Goal: Transaction & Acquisition: Purchase product/service

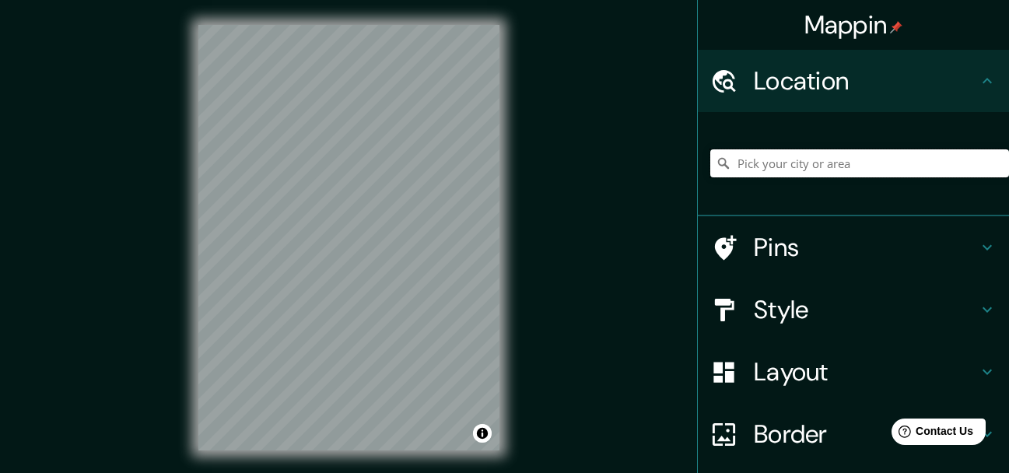
click at [837, 174] on input "Pick your city or area" at bounding box center [859, 163] width 299 height 28
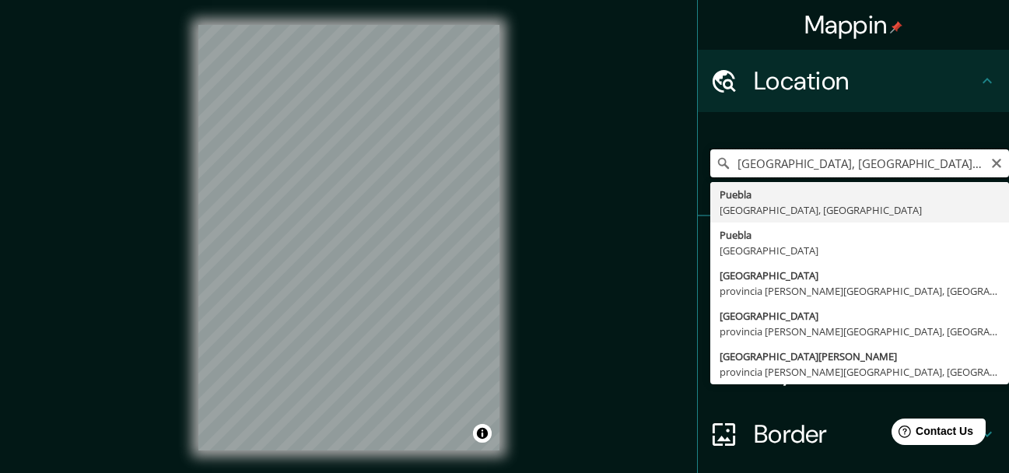
click at [777, 165] on input "[GEOGRAPHIC_DATA], [GEOGRAPHIC_DATA], [GEOGRAPHIC_DATA]" at bounding box center [859, 163] width 299 height 28
paste input "2QH9+JWP Heroica [GEOGRAPHIC_DATA][PERSON_NAME], [GEOGRAPHIC_DATA]"
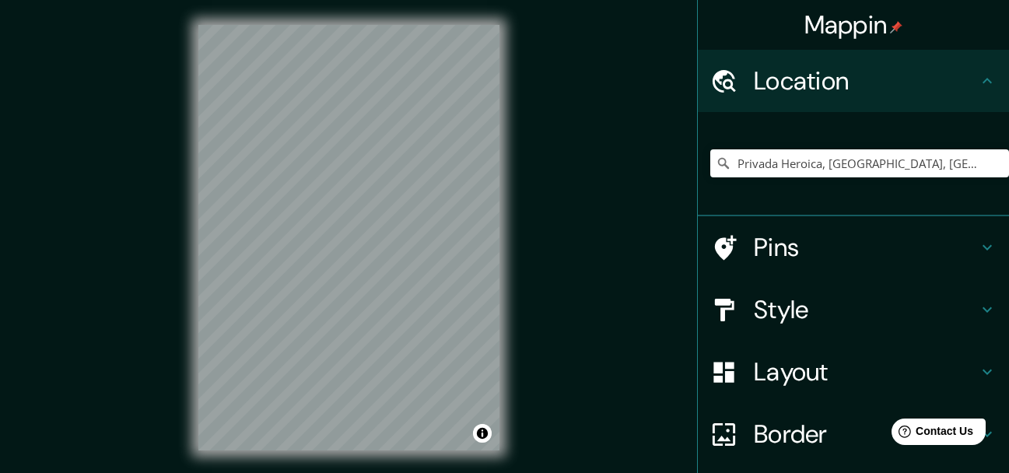
click at [872, 315] on h4 "Style" at bounding box center [866, 309] width 224 height 31
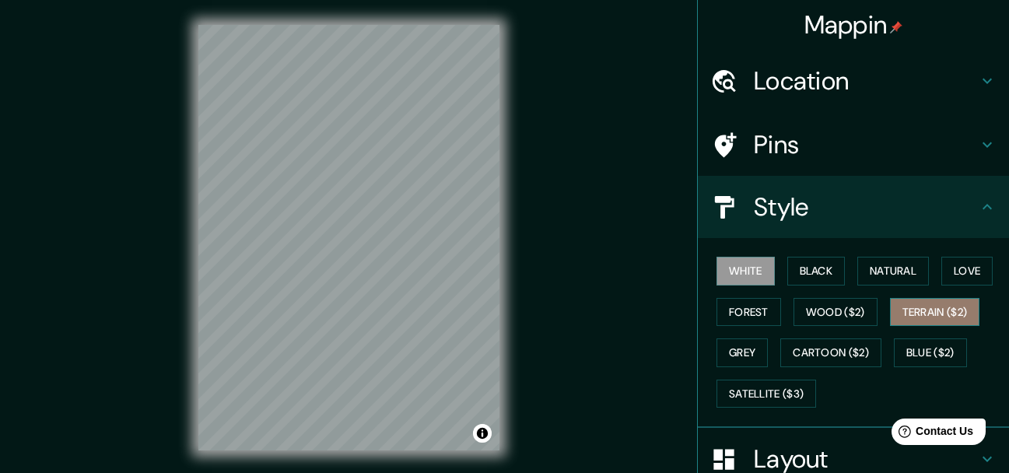
click at [951, 304] on button "Terrain ($2)" at bounding box center [935, 312] width 90 height 29
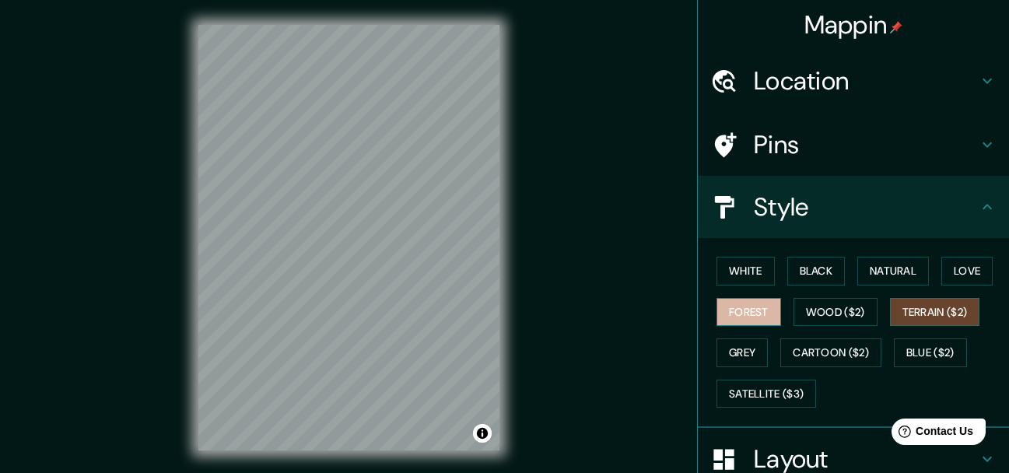
click at [746, 310] on button "Forest" at bounding box center [749, 312] width 65 height 29
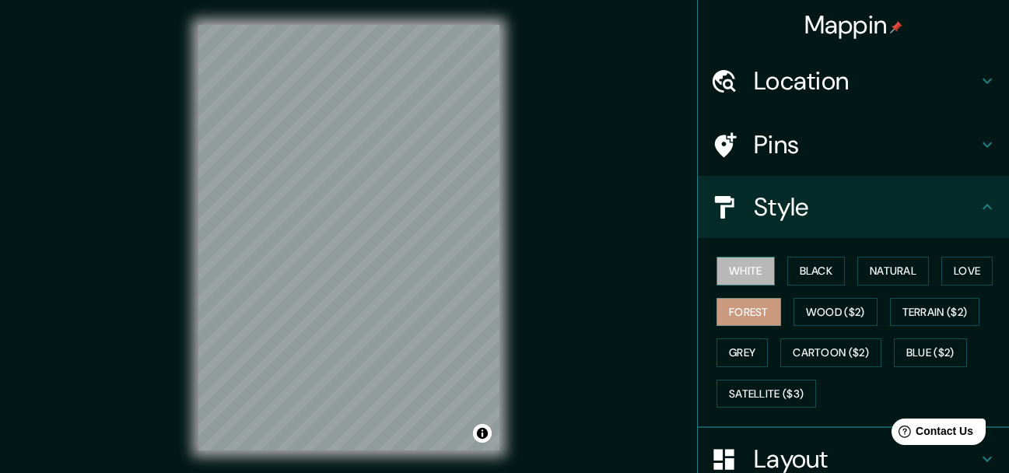
click at [747, 270] on button "White" at bounding box center [746, 271] width 58 height 29
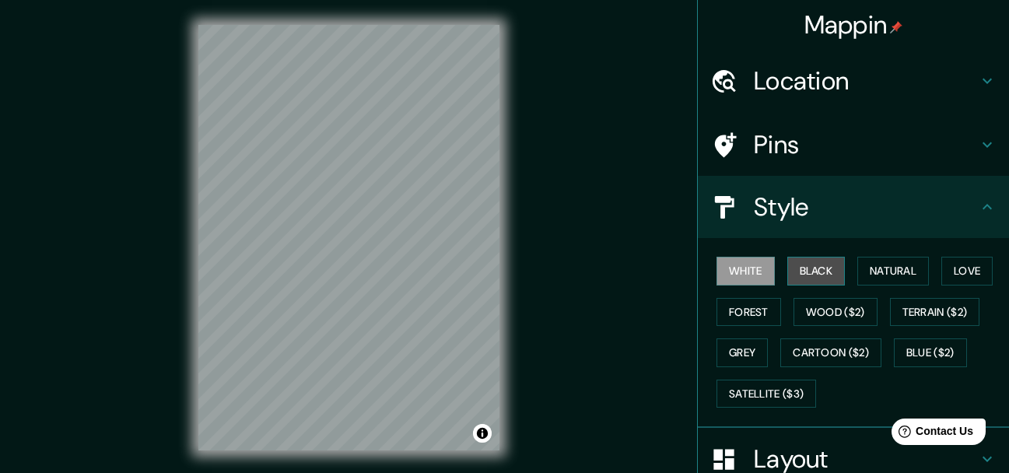
click at [819, 272] on button "Black" at bounding box center [816, 271] width 58 height 29
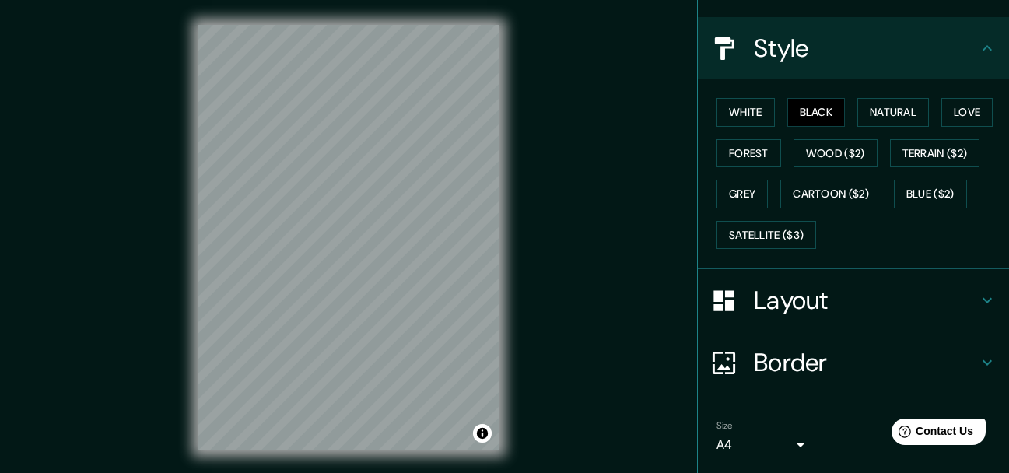
scroll to position [131, 0]
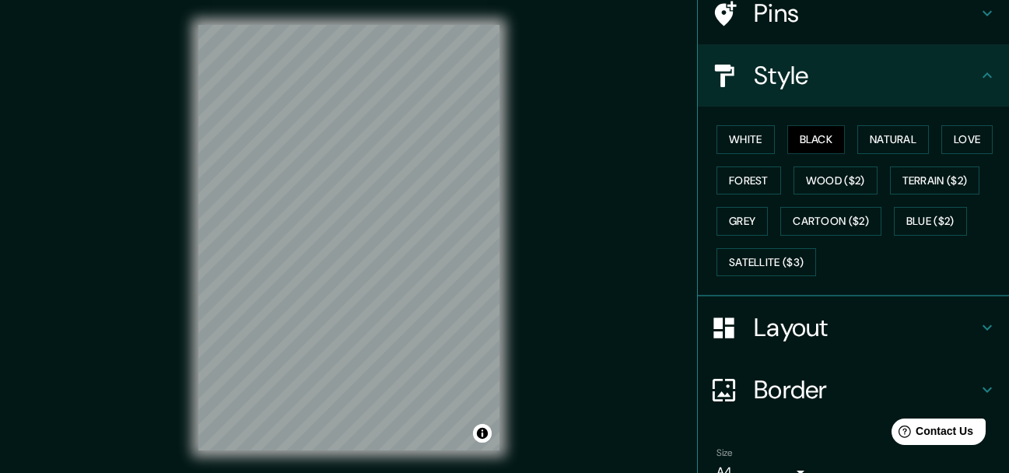
click at [855, 330] on h4 "Layout" at bounding box center [866, 327] width 224 height 31
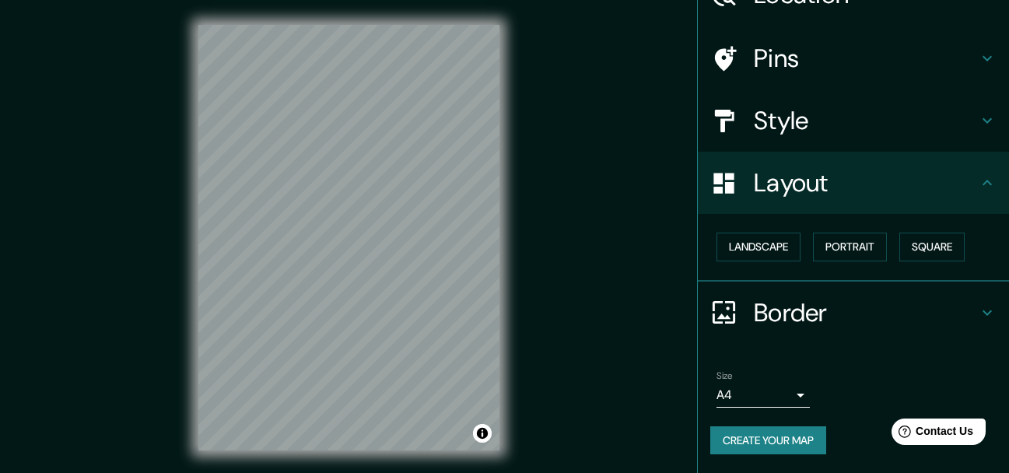
scroll to position [86, 0]
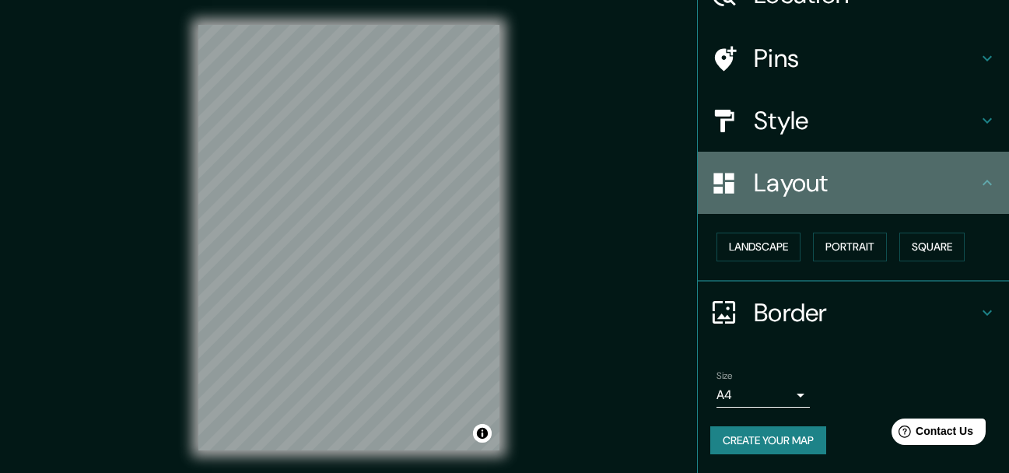
click at [879, 188] on h4 "Layout" at bounding box center [866, 182] width 224 height 31
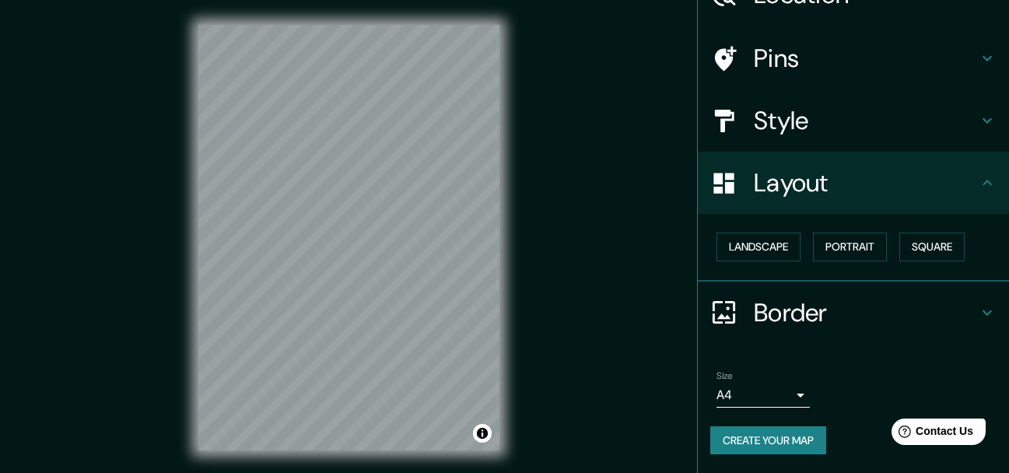
click at [858, 347] on ul "Location [GEOGRAPHIC_DATA], [GEOGRAPHIC_DATA] [GEOGRAPHIC_DATA] Heroica [GEOGRA…" at bounding box center [853, 218] width 311 height 510
click at [849, 294] on div "Border" at bounding box center [853, 313] width 311 height 62
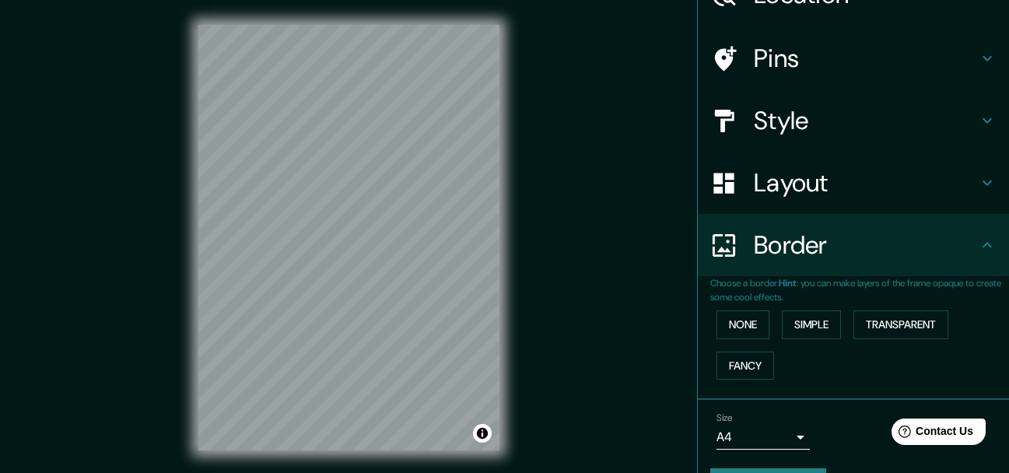
click at [865, 261] on div "Border" at bounding box center [853, 245] width 311 height 62
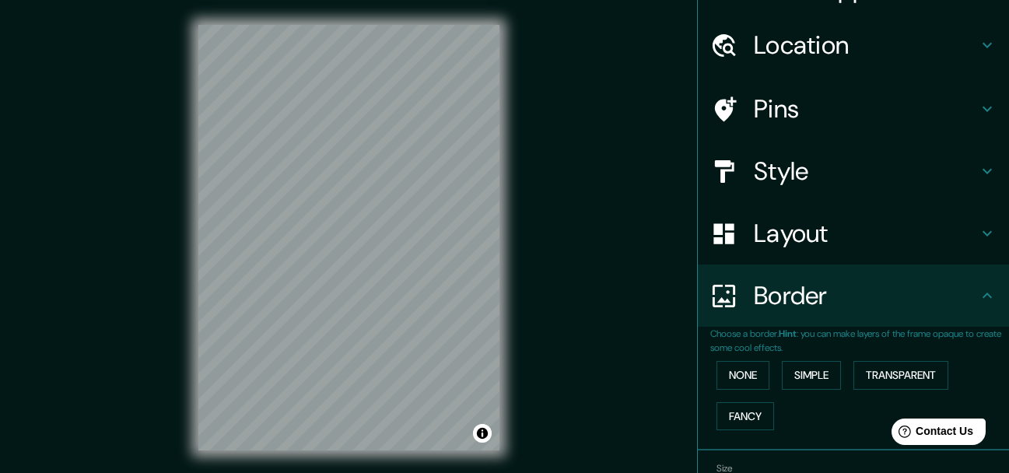
scroll to position [9, 0]
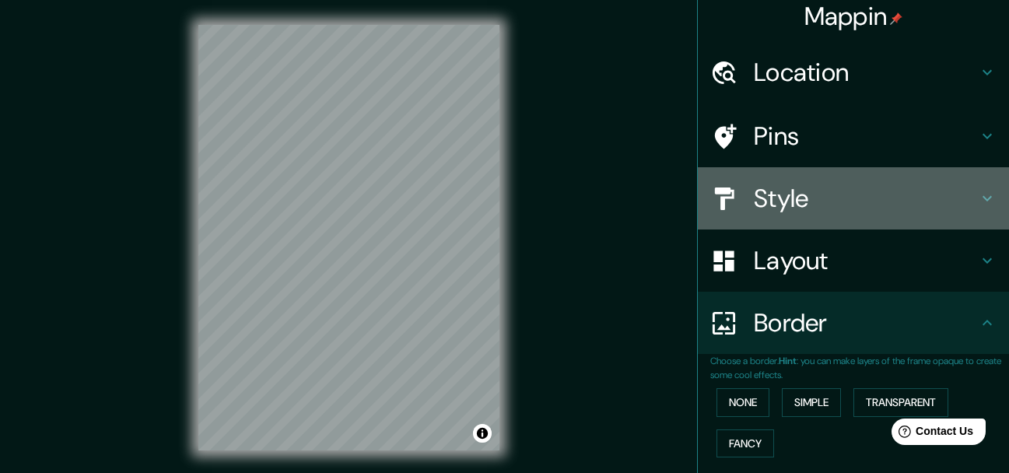
click at [844, 202] on h4 "Style" at bounding box center [866, 198] width 224 height 31
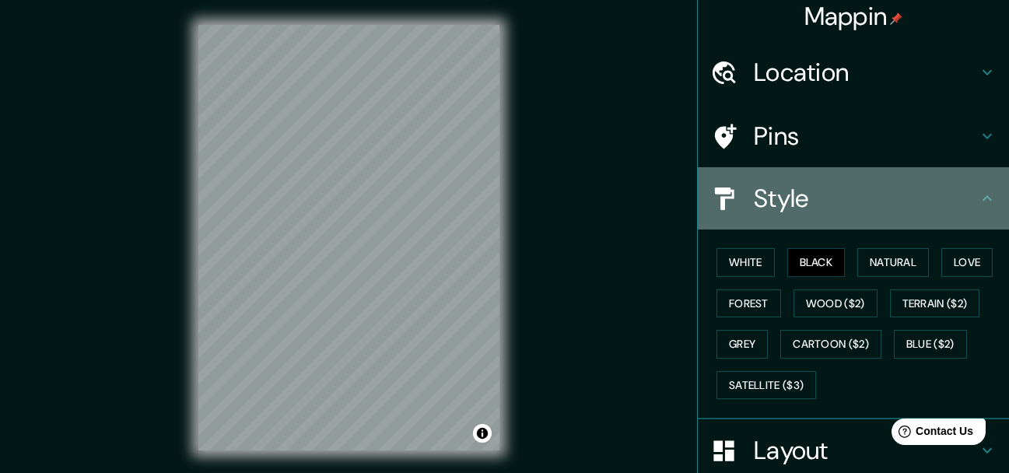
click at [805, 180] on div "Style" at bounding box center [853, 198] width 311 height 62
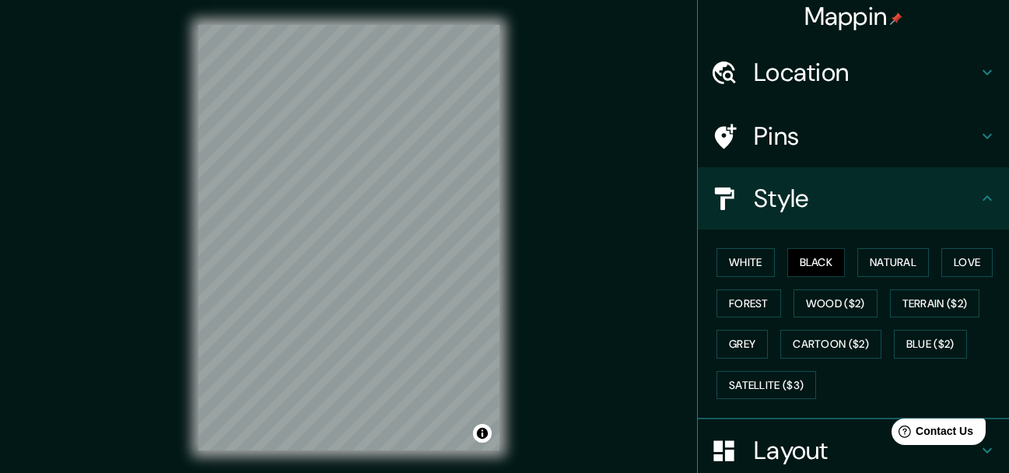
click at [800, 142] on h4 "Pins" at bounding box center [866, 136] width 224 height 31
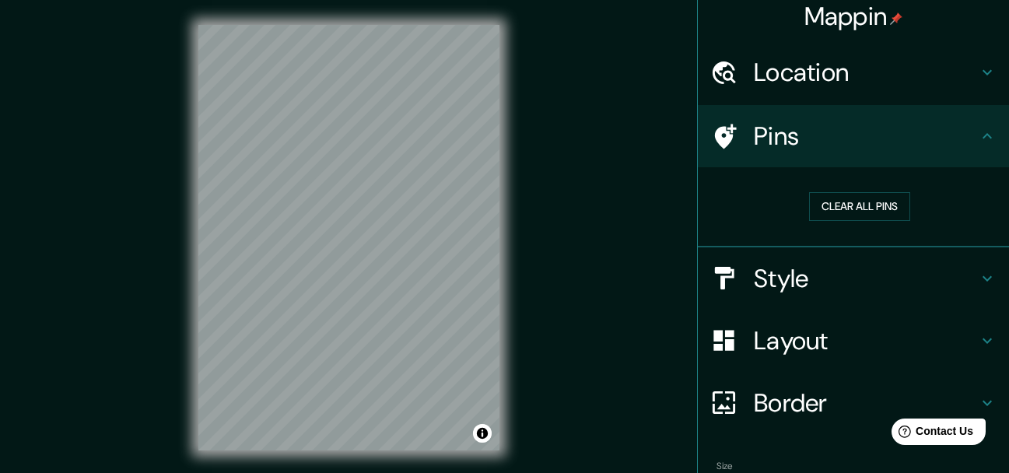
click at [808, 134] on h4 "Pins" at bounding box center [866, 136] width 224 height 31
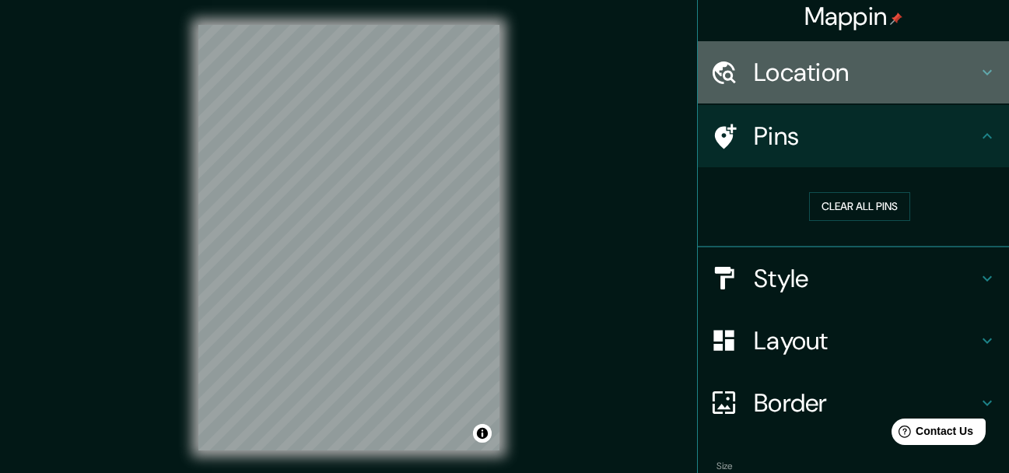
click at [806, 72] on h4 "Location" at bounding box center [866, 72] width 224 height 31
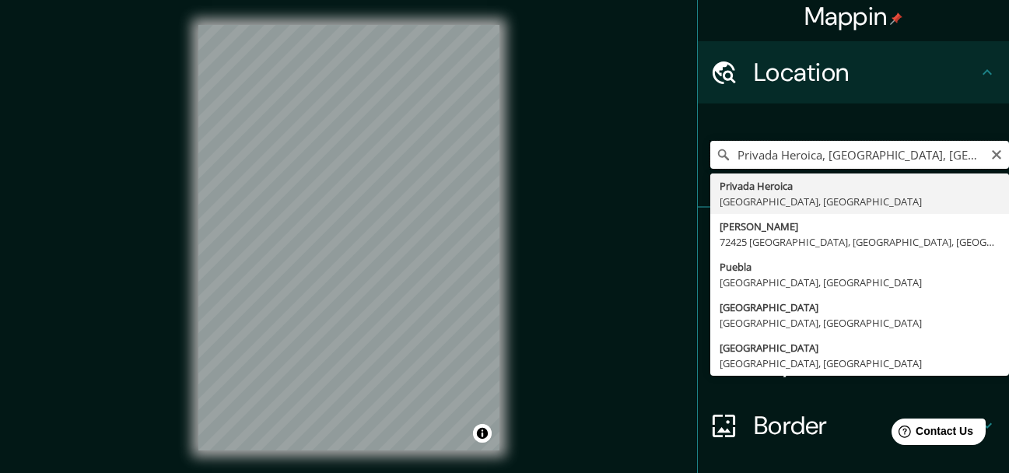
click at [829, 150] on input "Privada Heroica, [GEOGRAPHIC_DATA], [GEOGRAPHIC_DATA], [GEOGRAPHIC_DATA]" at bounding box center [859, 155] width 299 height 28
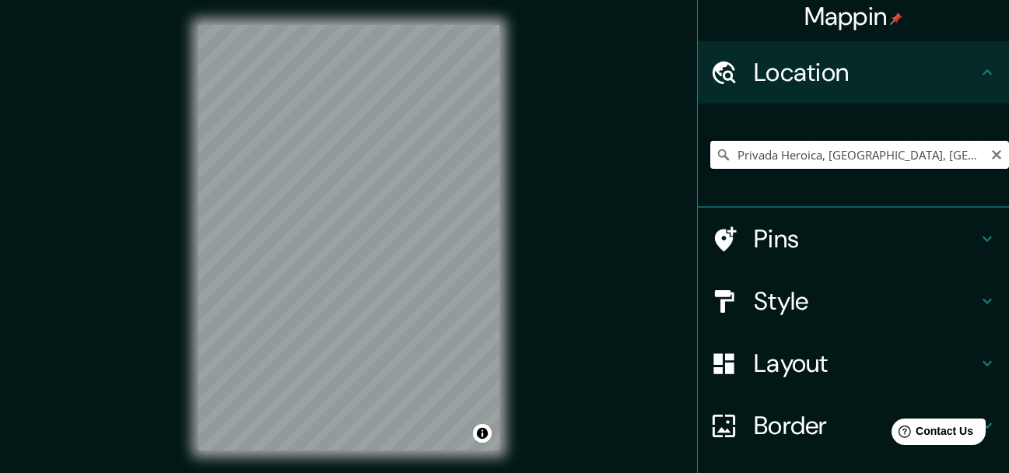
click at [833, 153] on input "Privada Heroica, [GEOGRAPHIC_DATA], [GEOGRAPHIC_DATA], [GEOGRAPHIC_DATA]" at bounding box center [859, 155] width 299 height 28
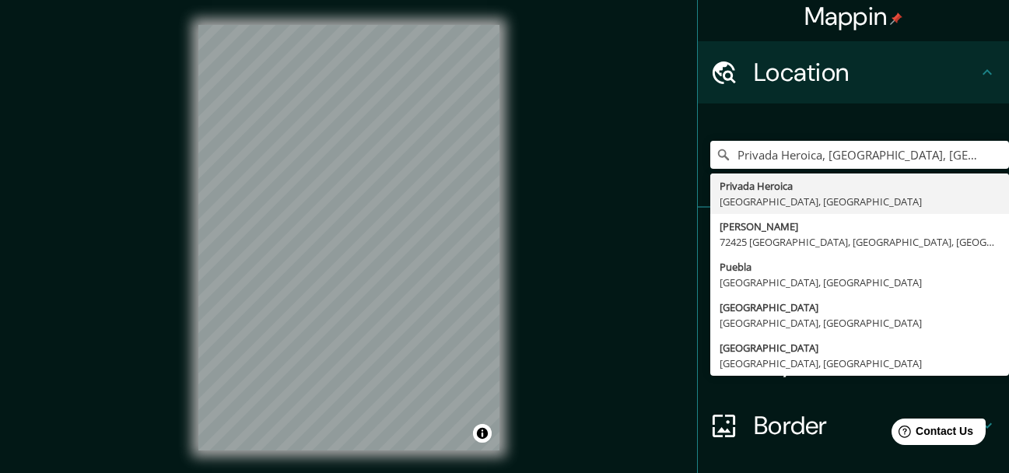
click at [796, 136] on div "[GEOGRAPHIC_DATA], [GEOGRAPHIC_DATA] [GEOGRAPHIC_DATA] [GEOGRAPHIC_DATA] [GEOGR…" at bounding box center [859, 155] width 299 height 78
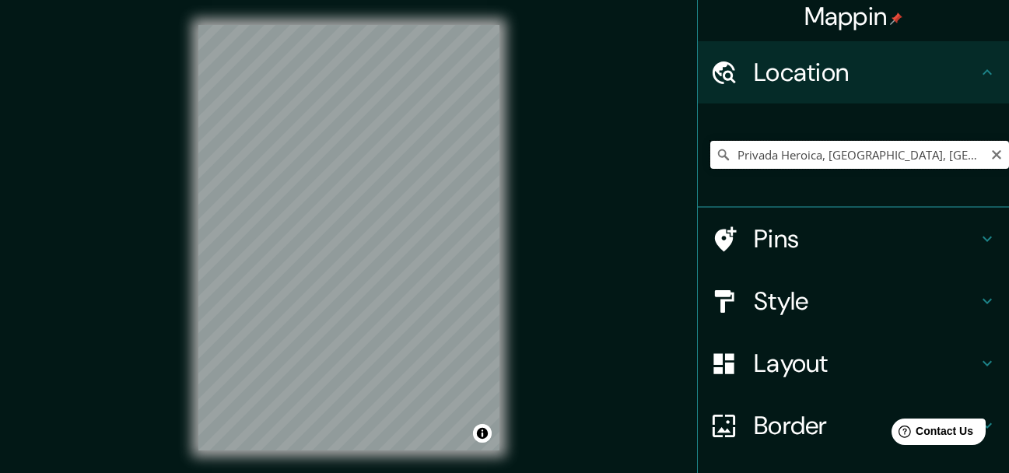
click at [801, 152] on input "Privada Heroica, [GEOGRAPHIC_DATA], [GEOGRAPHIC_DATA], [GEOGRAPHIC_DATA]" at bounding box center [859, 155] width 299 height 28
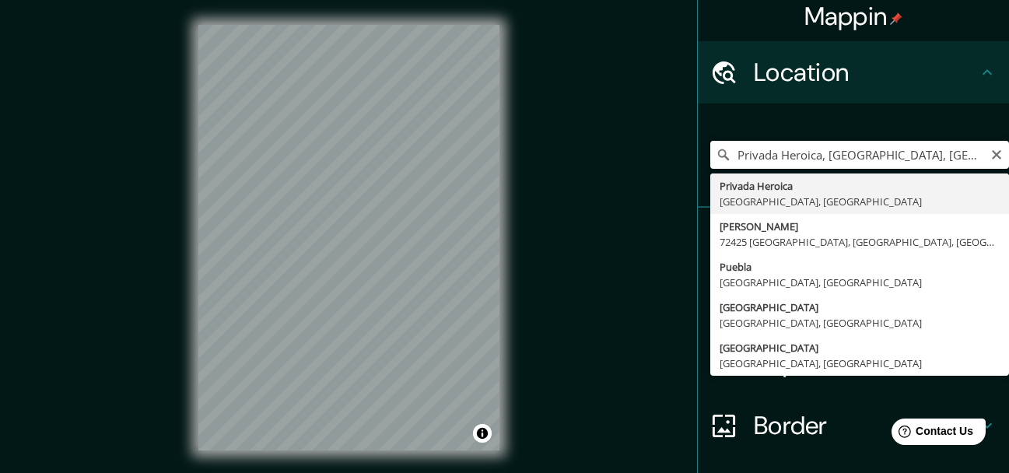
click at [801, 152] on input "Privada Heroica, [GEOGRAPHIC_DATA], [GEOGRAPHIC_DATA], [GEOGRAPHIC_DATA]" at bounding box center [859, 155] width 299 height 28
paste input "[GEOGRAPHIC_DATA]"
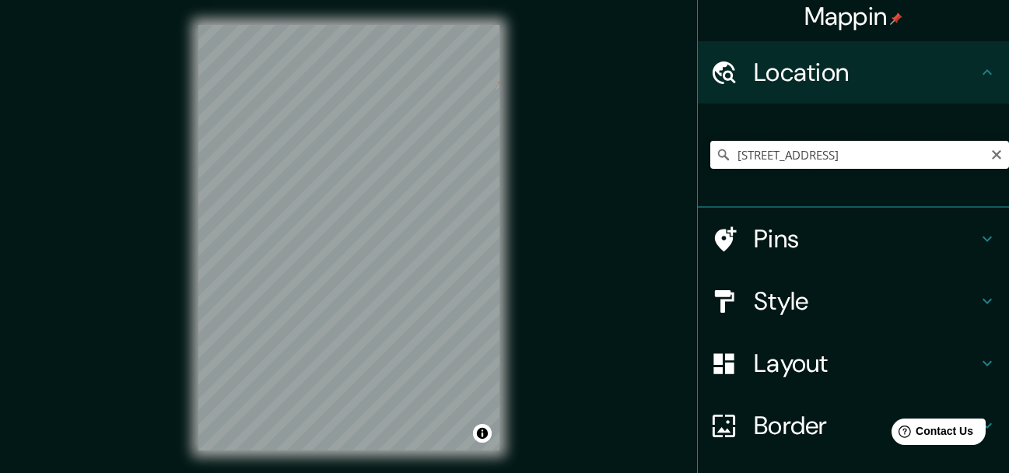
click at [838, 141] on input "[STREET_ADDRESS]" at bounding box center [859, 155] width 299 height 28
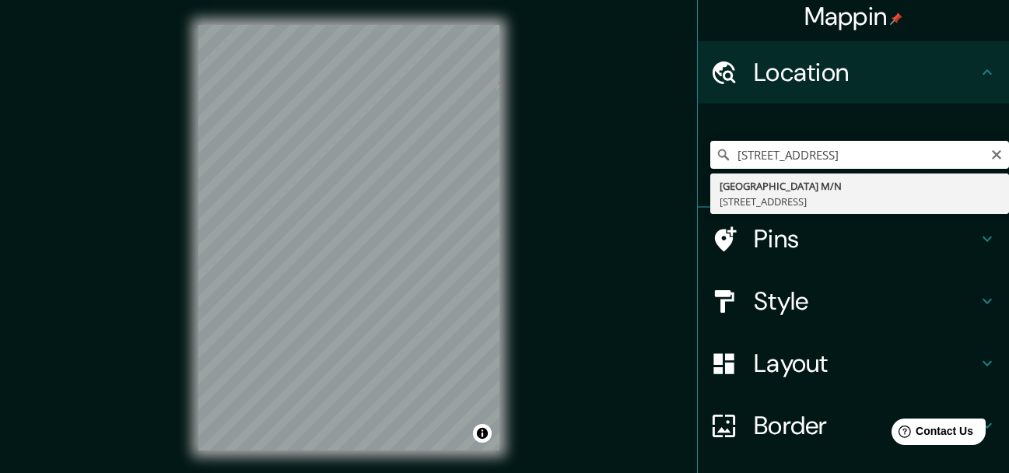
click at [838, 141] on input "[STREET_ADDRESS]" at bounding box center [859, 155] width 299 height 28
paste input "2QH9+JWP Heroica [GEOGRAPHIC_DATA][PERSON_NAME], [GEOGRAPHIC_DATA]"
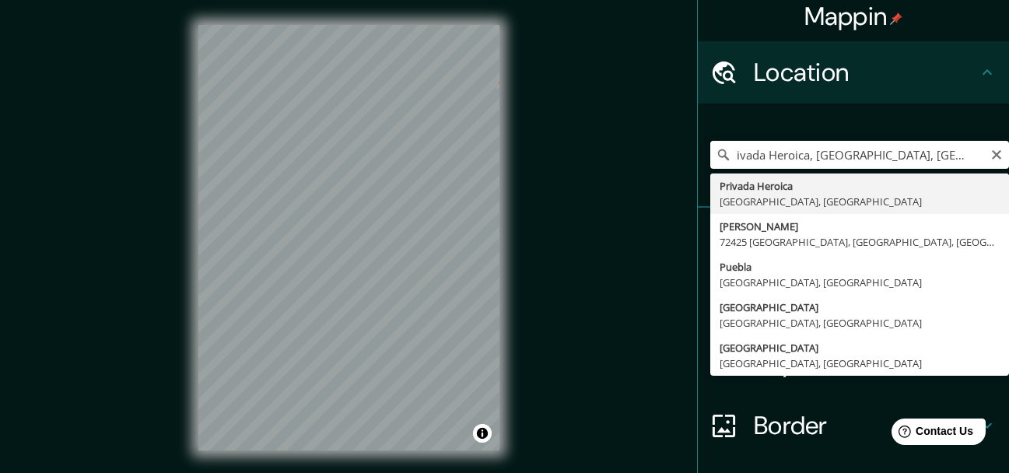
scroll to position [0, 0]
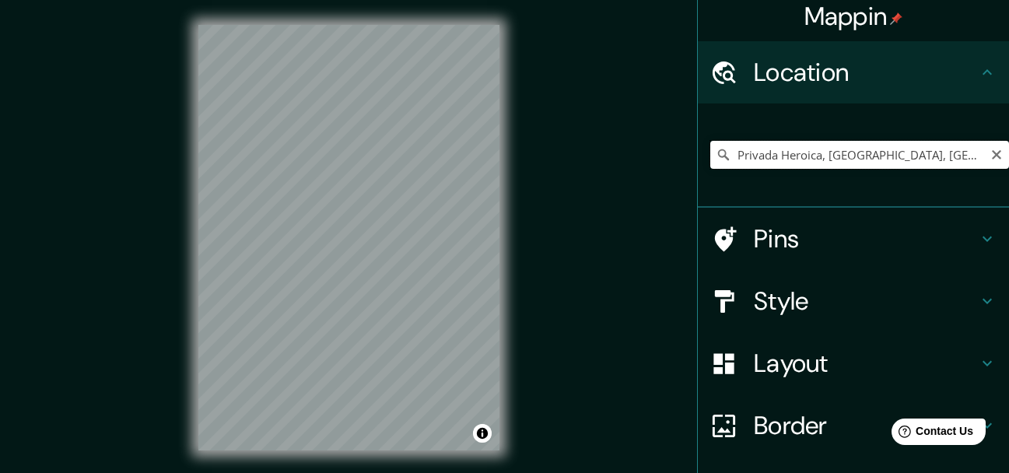
click at [754, 149] on input "Privada Heroica, [GEOGRAPHIC_DATA], [GEOGRAPHIC_DATA], [GEOGRAPHIC_DATA]" at bounding box center [859, 155] width 299 height 28
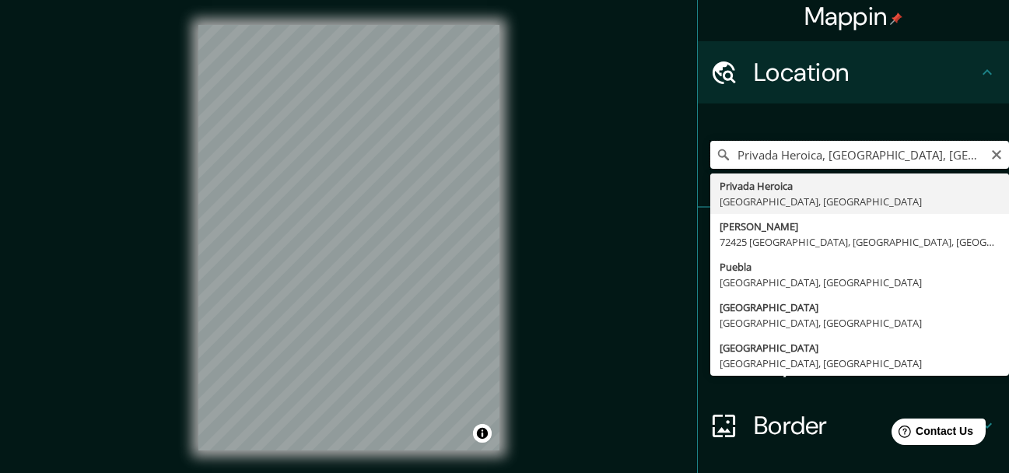
click at [754, 149] on input "Privada Heroica, [GEOGRAPHIC_DATA], [GEOGRAPHIC_DATA], [GEOGRAPHIC_DATA]" at bounding box center [859, 155] width 299 height 28
paste input "[URL][DOMAIN_NAME]"
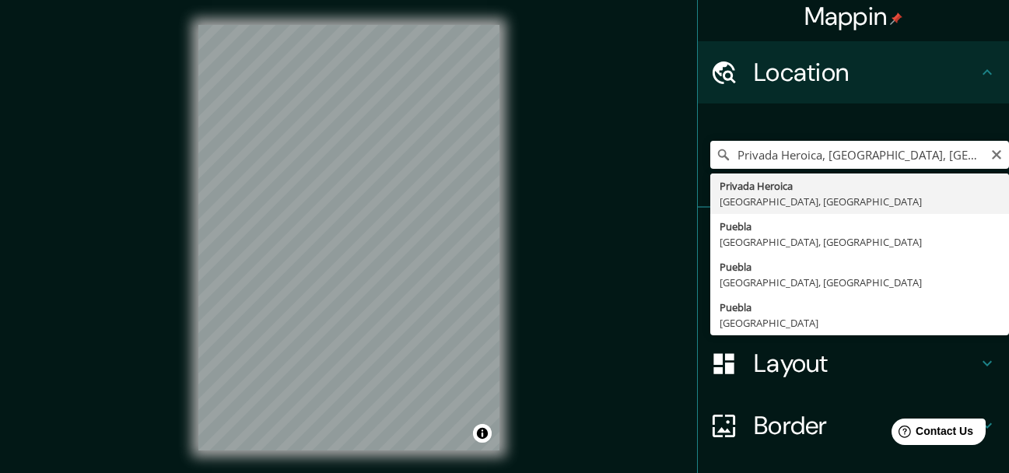
click at [651, 209] on div "Mappin Location [GEOGRAPHIC_DATA], [GEOGRAPHIC_DATA] [GEOGRAPHIC_DATA] [GEOGRAP…" at bounding box center [504, 250] width 1009 height 500
click at [867, 154] on input "Privada Heroica, [GEOGRAPHIC_DATA], [GEOGRAPHIC_DATA], [GEOGRAPHIC_DATA]" at bounding box center [859, 155] width 299 height 28
paste input "Reserva Territorial Atlixcáyotl, Corredor Comercial Desarrollo Atlixcayotl, 721…"
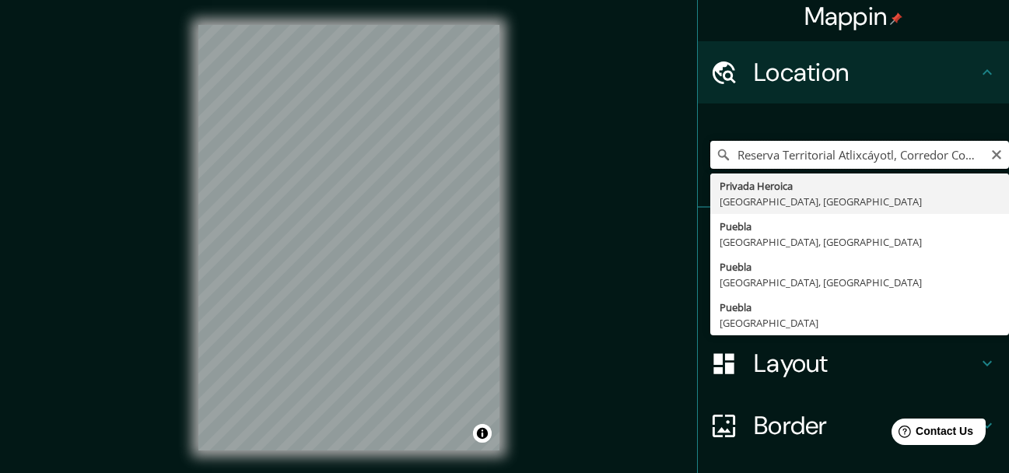
scroll to position [0, 369]
type input "Privada Heroica, [GEOGRAPHIC_DATA], [GEOGRAPHIC_DATA], [GEOGRAPHIC_DATA]"
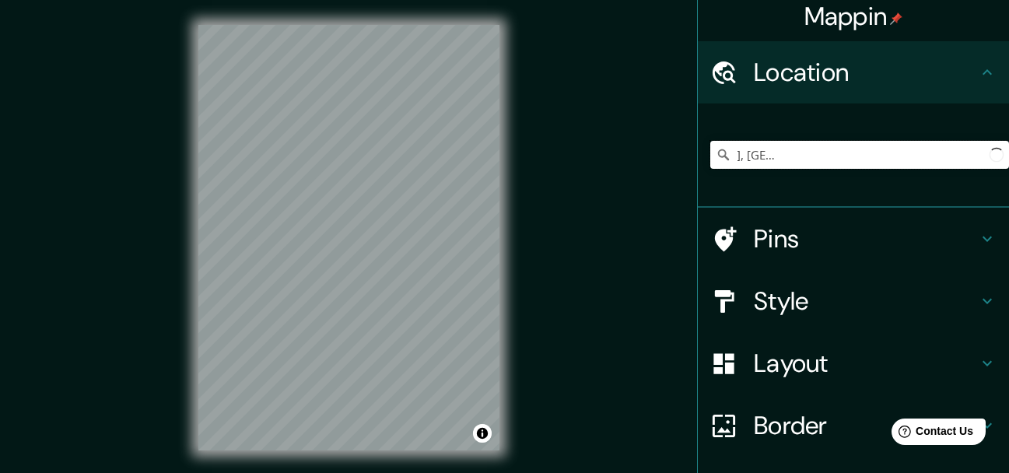
scroll to position [0, 0]
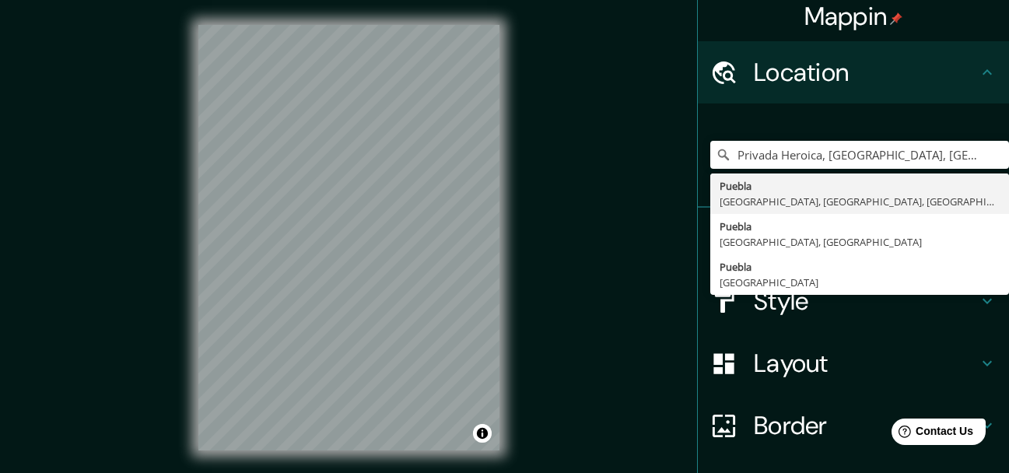
click at [617, 356] on div "Mappin Location [GEOGRAPHIC_DATA] Heroica, [GEOGRAPHIC_DATA], [GEOGRAPHIC_DATA]…" at bounding box center [504, 250] width 1009 height 500
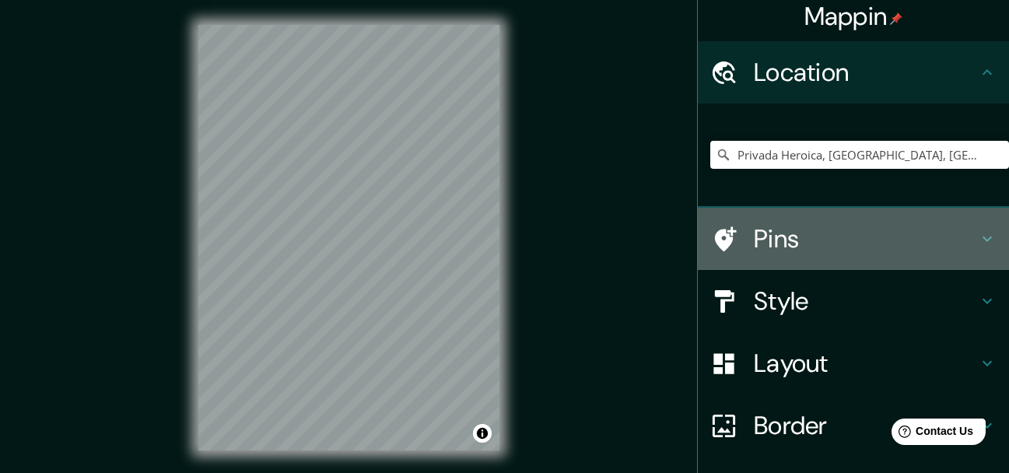
click at [773, 235] on h4 "Pins" at bounding box center [866, 238] width 224 height 31
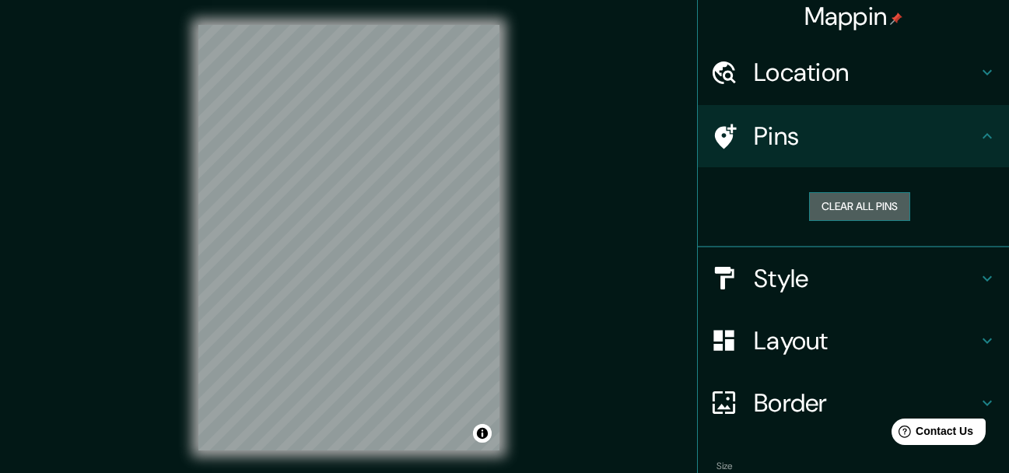
click at [853, 211] on button "Clear all pins" at bounding box center [859, 206] width 101 height 29
click at [812, 146] on h4 "Pins" at bounding box center [866, 136] width 224 height 31
click at [823, 83] on h4 "Location" at bounding box center [866, 72] width 224 height 31
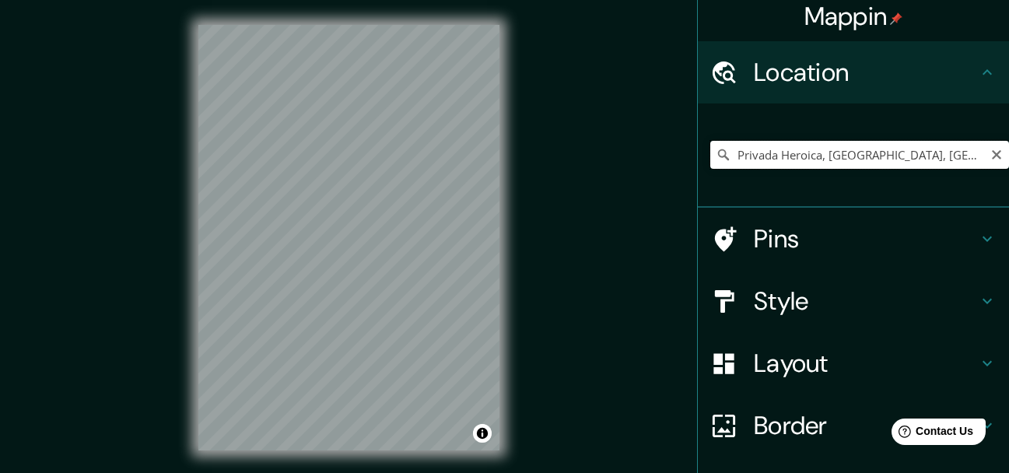
click at [833, 153] on input "Privada Heroica, [GEOGRAPHIC_DATA], [GEOGRAPHIC_DATA], [GEOGRAPHIC_DATA]" at bounding box center [859, 155] width 299 height 28
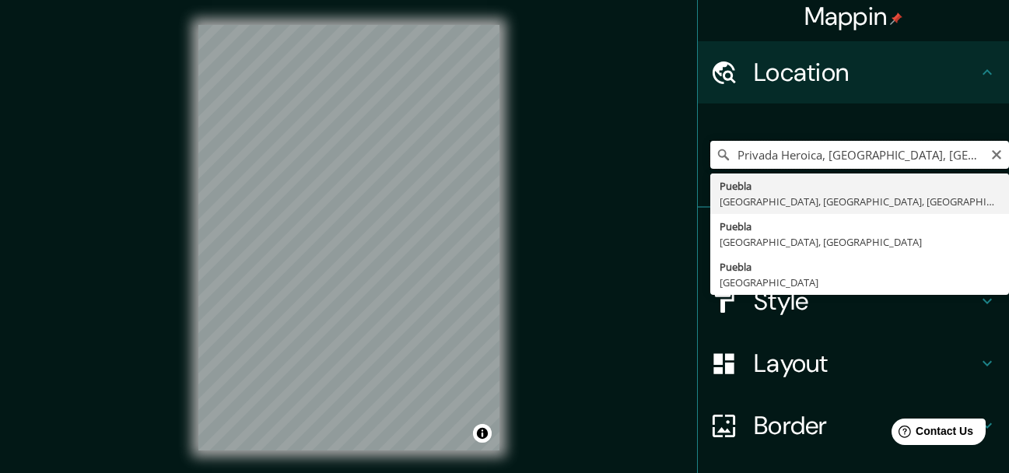
click at [833, 153] on input "Privada Heroica, [GEOGRAPHIC_DATA], [GEOGRAPHIC_DATA], [GEOGRAPHIC_DATA]" at bounding box center [859, 155] width 299 height 28
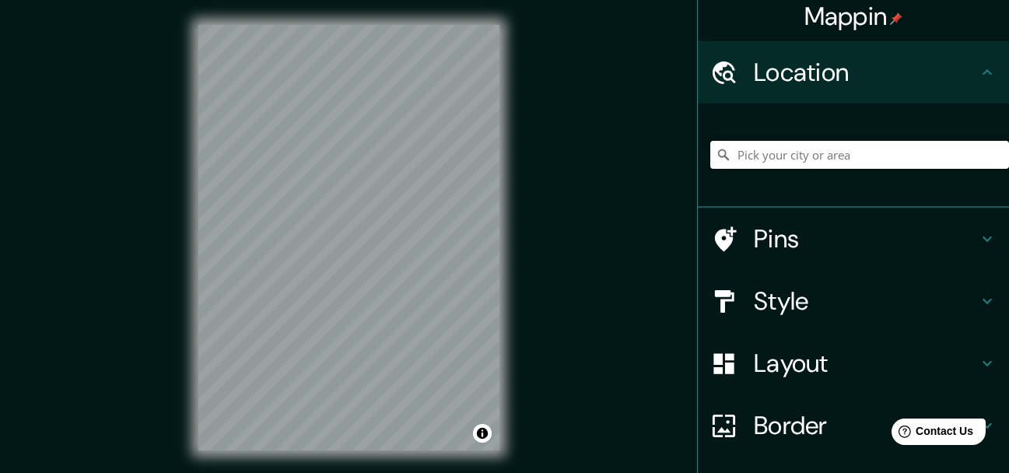
paste input "Reserva Territorial Atlixcáyotl, Corredor Comercial Desarrollo Atlixcayotl, 721…"
click at [777, 163] on input "Atlixcayotl, [GEOGRAPHIC_DATA], [GEOGRAPHIC_DATA], [GEOGRAPHIC_DATA]" at bounding box center [859, 155] width 299 height 28
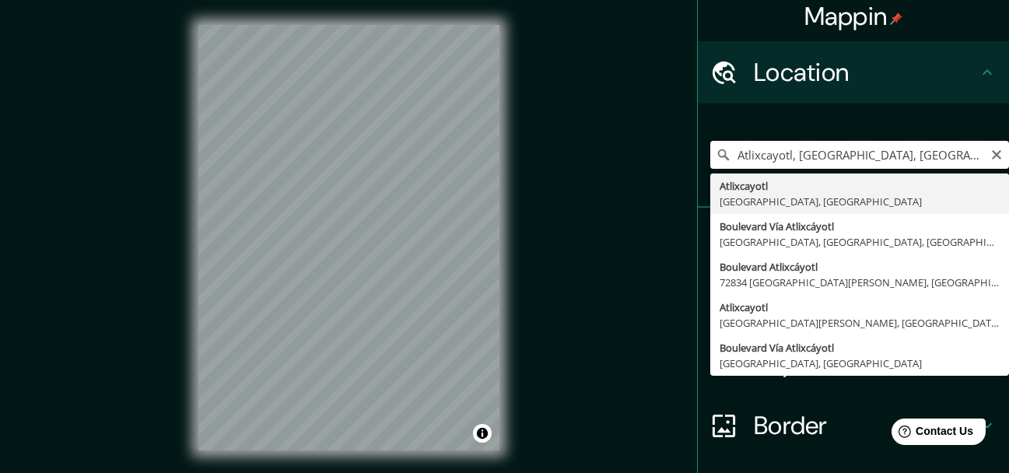
click at [777, 163] on input "Atlixcayotl, [GEOGRAPHIC_DATA], [GEOGRAPHIC_DATA], [GEOGRAPHIC_DATA]" at bounding box center [859, 155] width 299 height 28
paste input "Blvrd del Niño Poblano 2344, Reserva Territorial Atlixcáyotl, Corredor Comercia…"
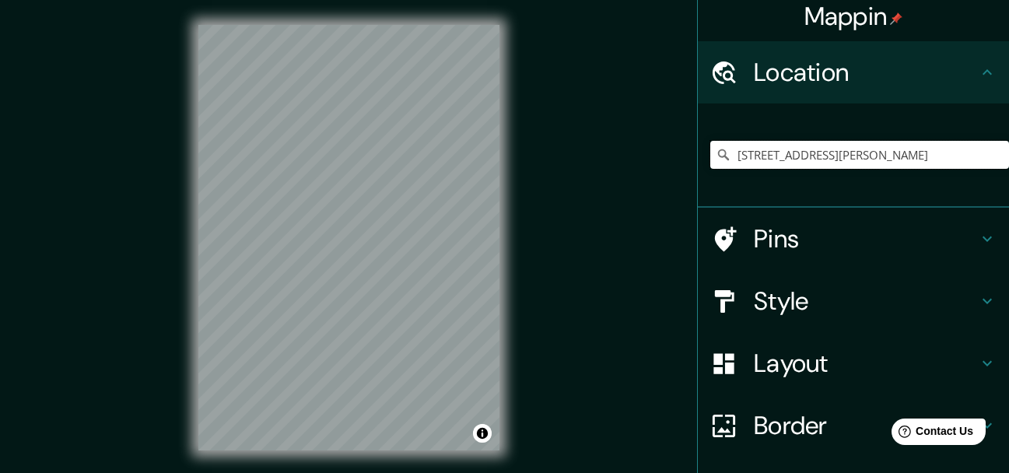
type input "[STREET_ADDRESS][PERSON_NAME]"
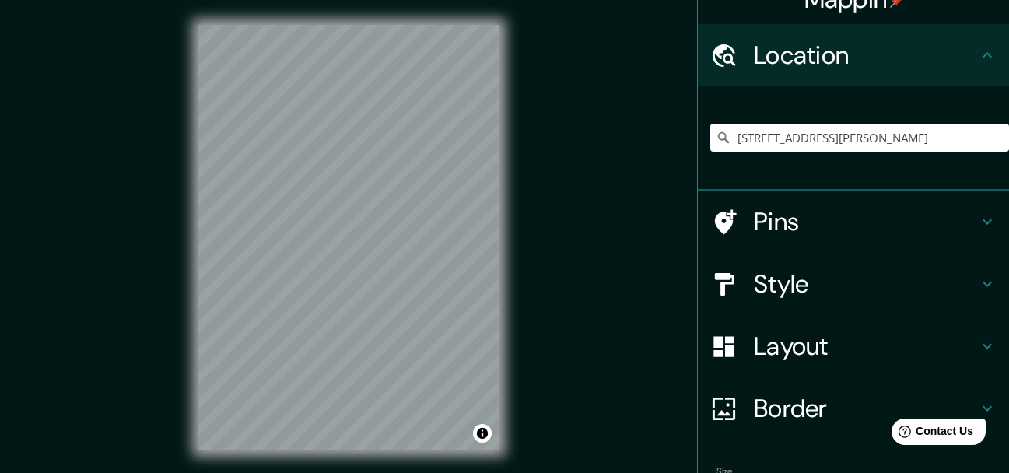
scroll to position [41, 0]
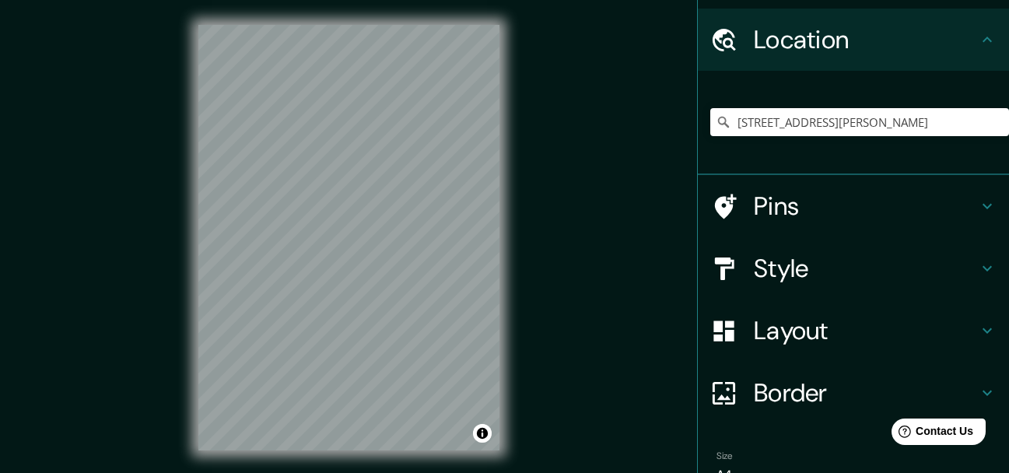
click at [978, 38] on icon at bounding box center [987, 39] width 19 height 19
click at [871, 206] on h4 "Pins" at bounding box center [866, 206] width 224 height 31
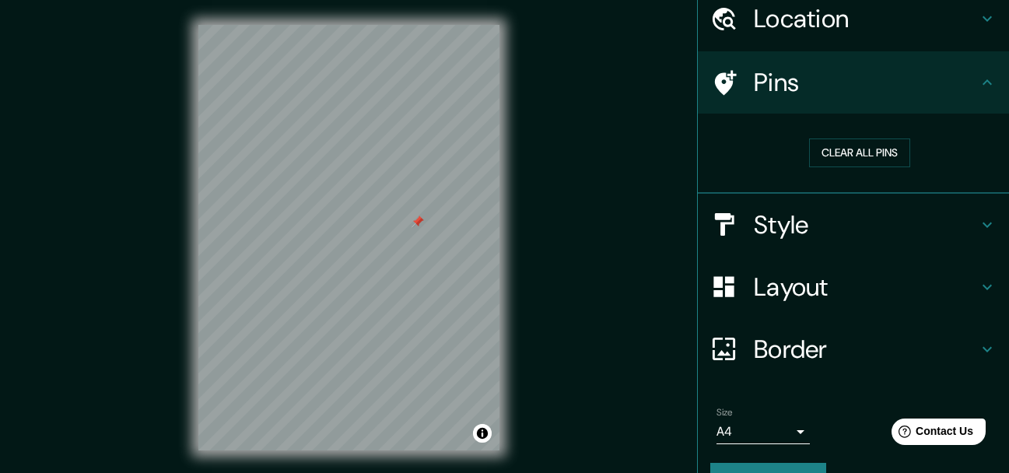
scroll to position [99, 0]
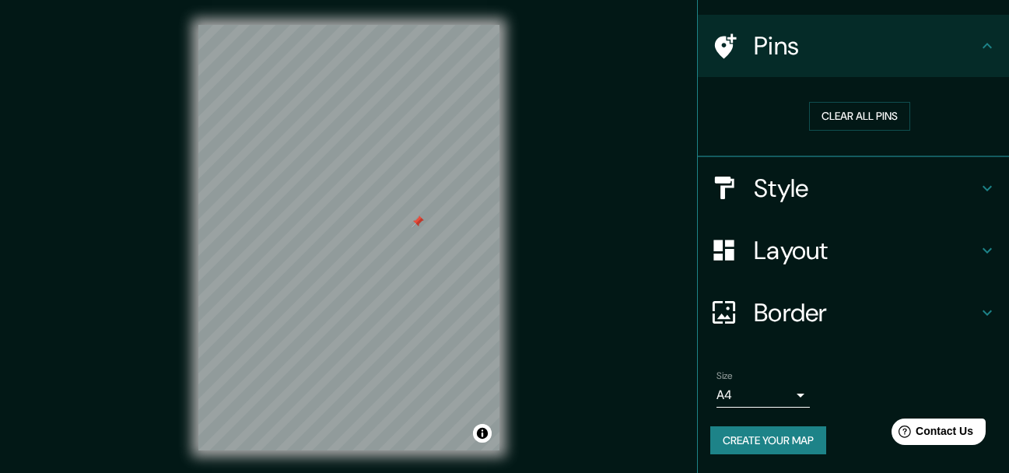
click at [780, 447] on button "Create your map" at bounding box center [768, 440] width 116 height 29
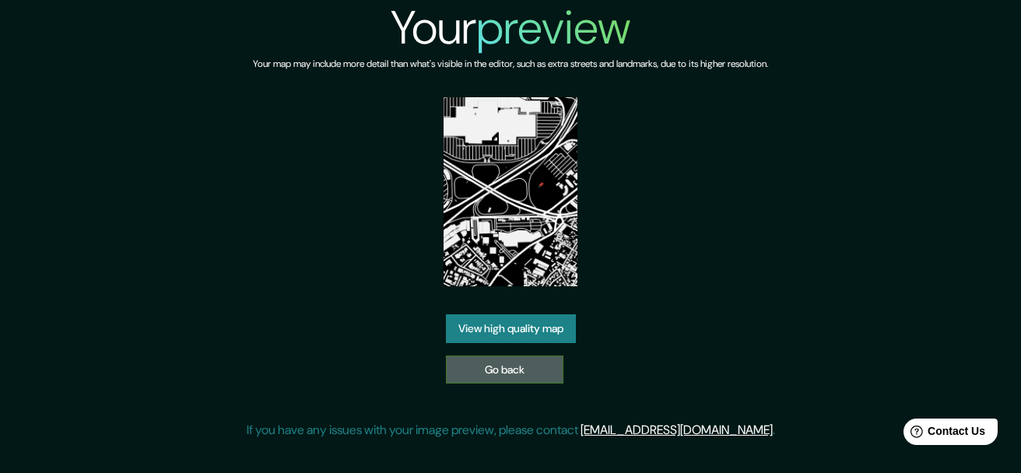
click at [529, 366] on link "Go back" at bounding box center [504, 370] width 117 height 29
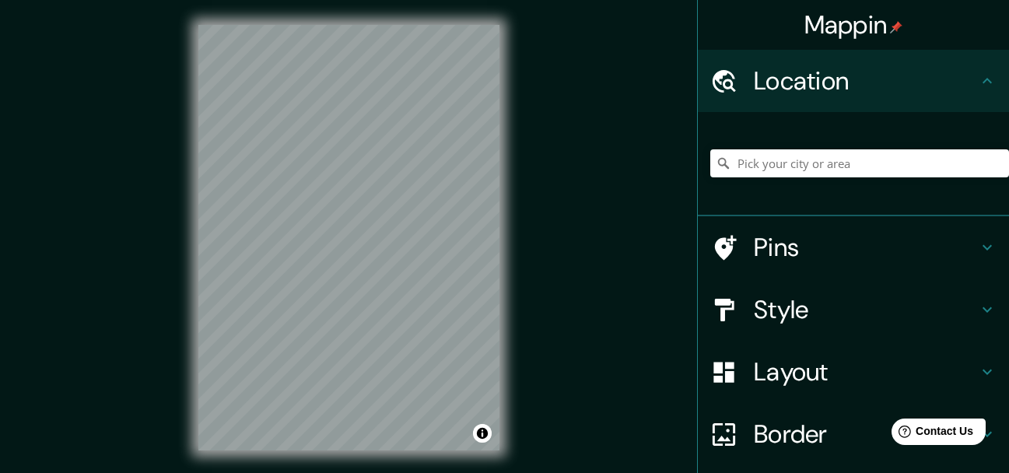
click at [904, 231] on div "Pins" at bounding box center [853, 247] width 311 height 62
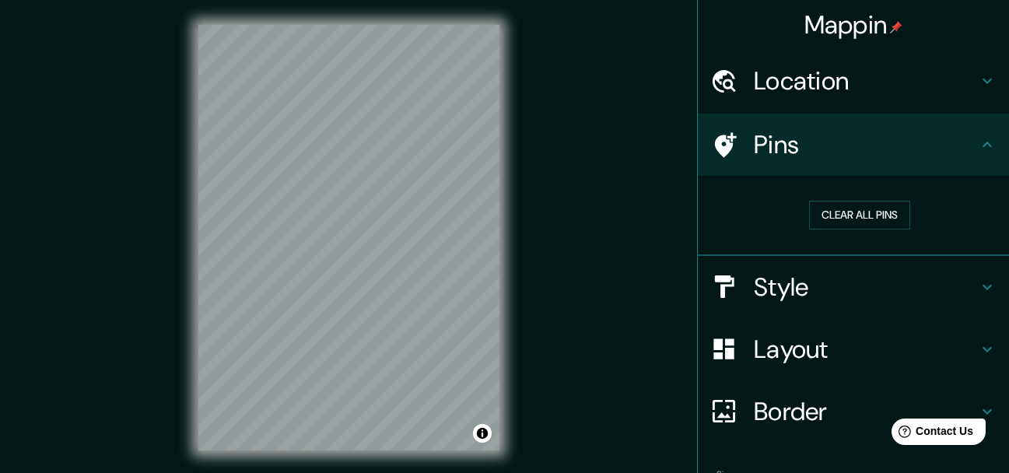
click at [726, 146] on div at bounding box center [732, 144] width 44 height 27
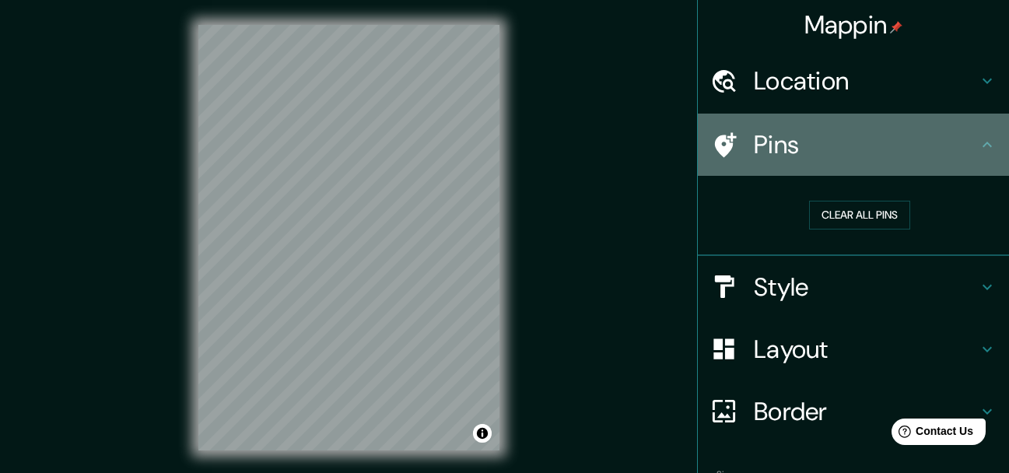
click at [726, 146] on div at bounding box center [732, 144] width 44 height 27
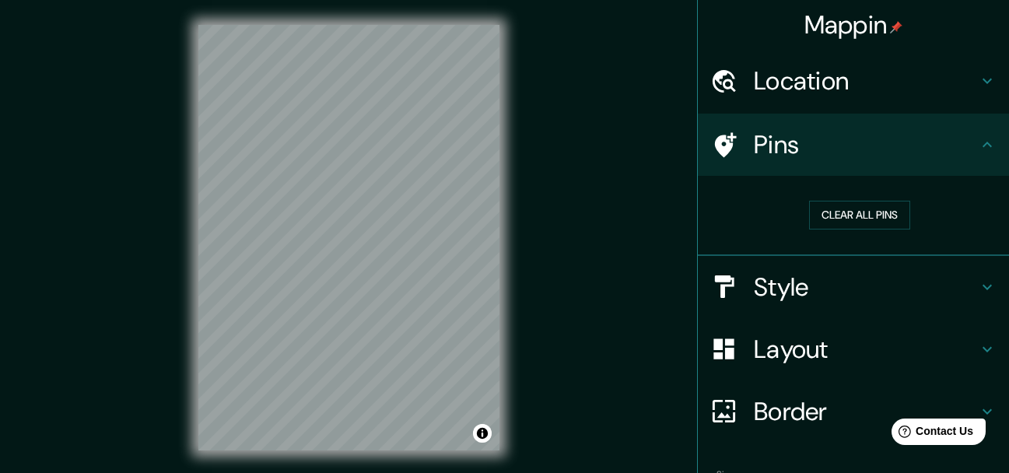
click at [916, 70] on h4 "Location" at bounding box center [866, 80] width 224 height 31
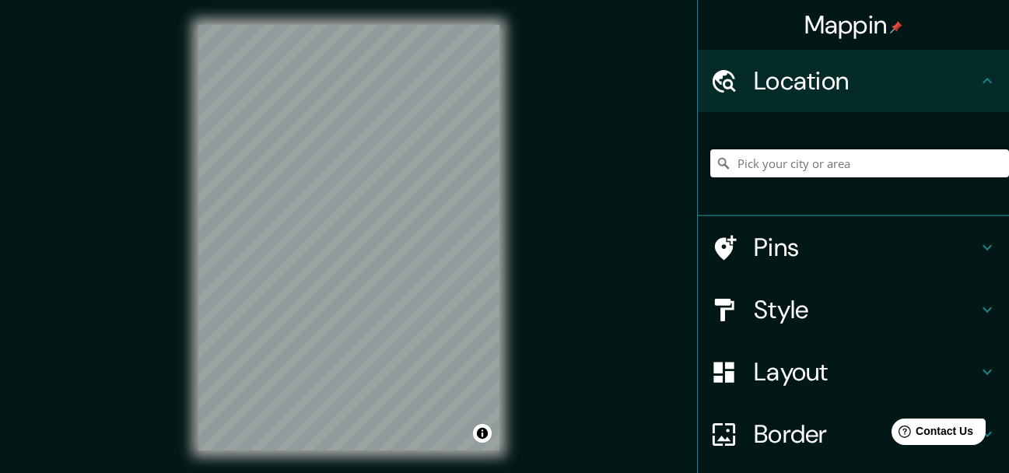
click at [860, 160] on input "Pick your city or area" at bounding box center [859, 163] width 299 height 28
paste input "Blvrd del Niño Poblano 2344, Reserva Territorial Atlixcáyotl, Corredor Comercia…"
type input "[STREET_ADDRESS][PERSON_NAME]"
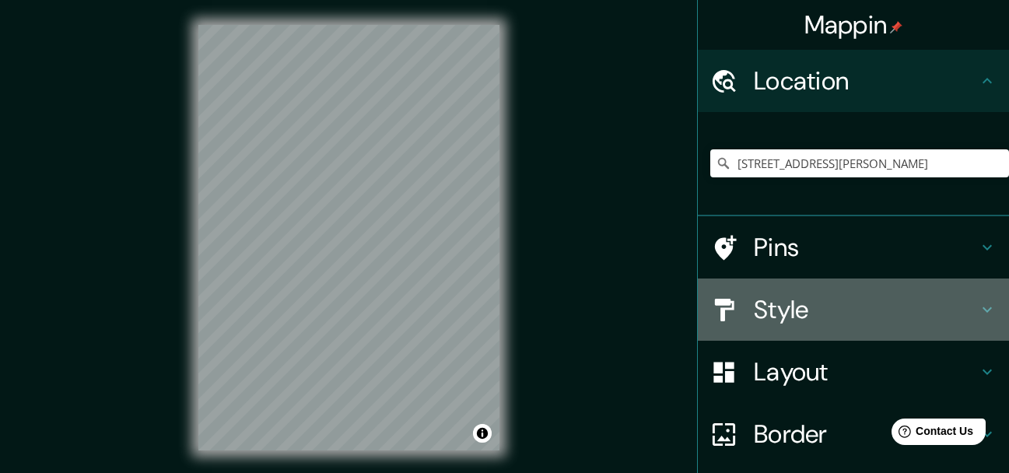
click at [801, 303] on h4 "Style" at bounding box center [866, 309] width 224 height 31
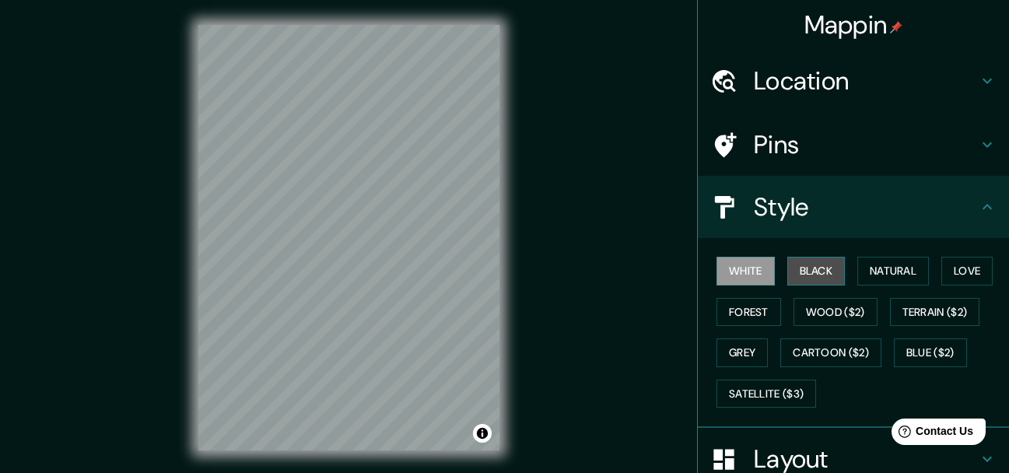
click at [792, 267] on button "Black" at bounding box center [816, 271] width 58 height 29
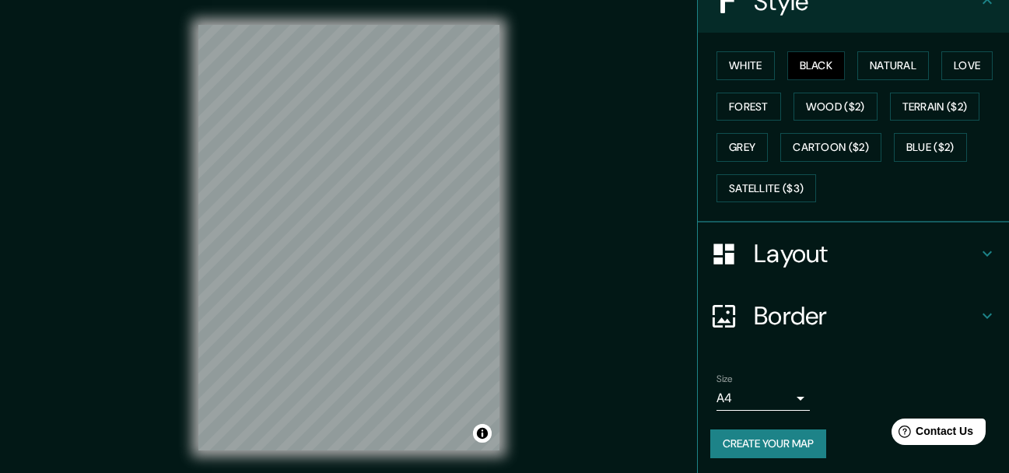
scroll to position [209, 0]
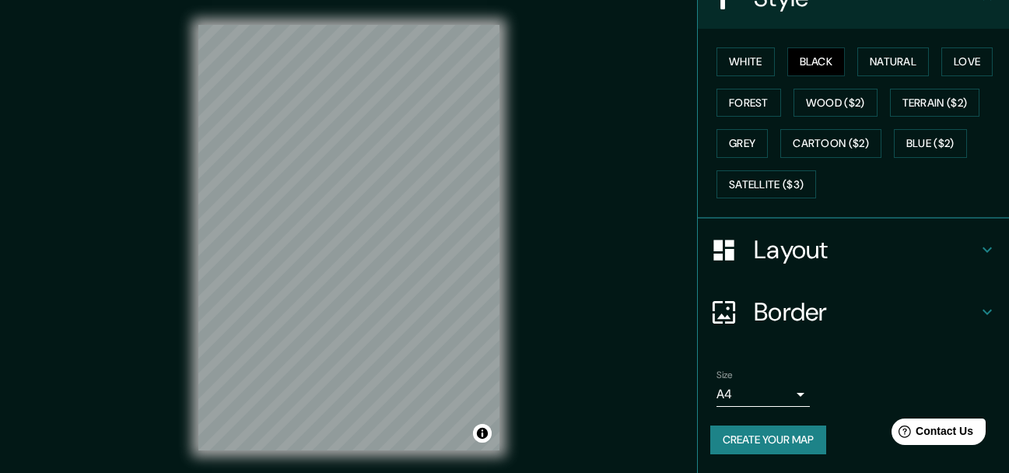
click at [763, 435] on button "Create your map" at bounding box center [768, 440] width 116 height 29
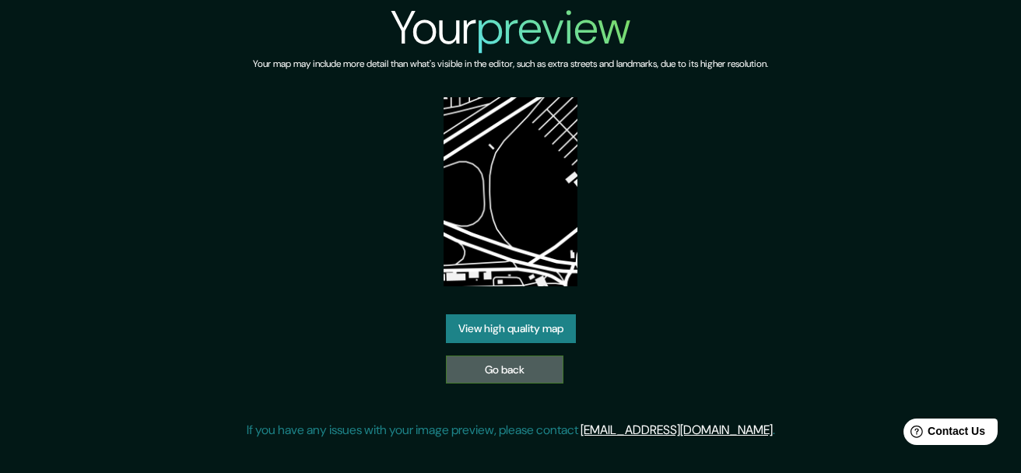
click at [518, 367] on link "Go back" at bounding box center [504, 370] width 117 height 29
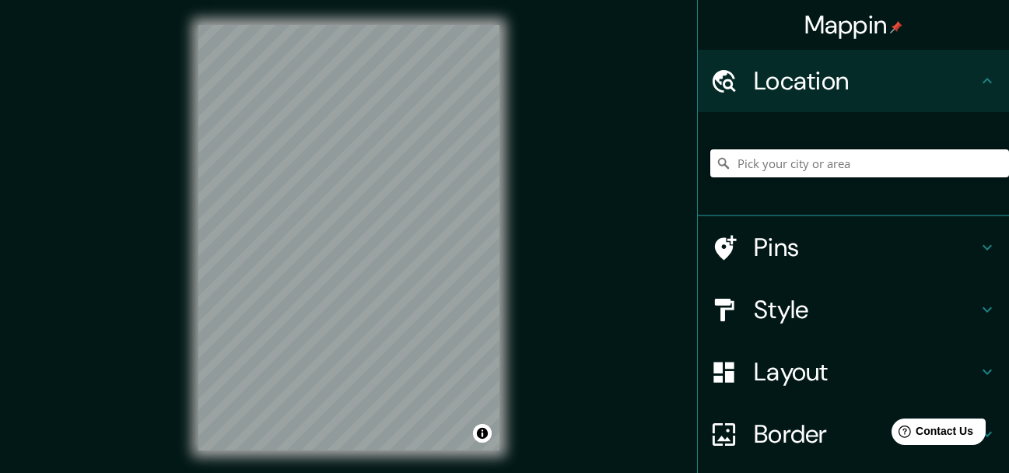
click at [807, 161] on input "Pick your city or area" at bounding box center [859, 163] width 299 height 28
click at [654, 338] on div "Mappin Location Calle De Zaragoza, 72425 Puebla, Puebla, México Calle De Zarago…" at bounding box center [504, 250] width 1009 height 500
click at [831, 319] on h4 "Style" at bounding box center [866, 309] width 224 height 31
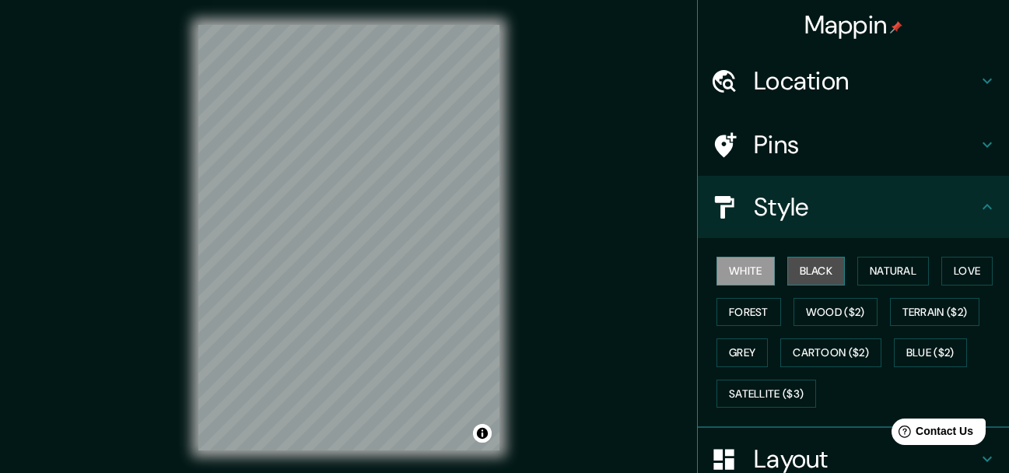
click at [815, 271] on button "Black" at bounding box center [816, 271] width 58 height 29
click at [629, 284] on div "Mappin Location Calle De Zaragoza, 72425 Puebla, Puebla, México Calle De Zarago…" at bounding box center [504, 250] width 1009 height 500
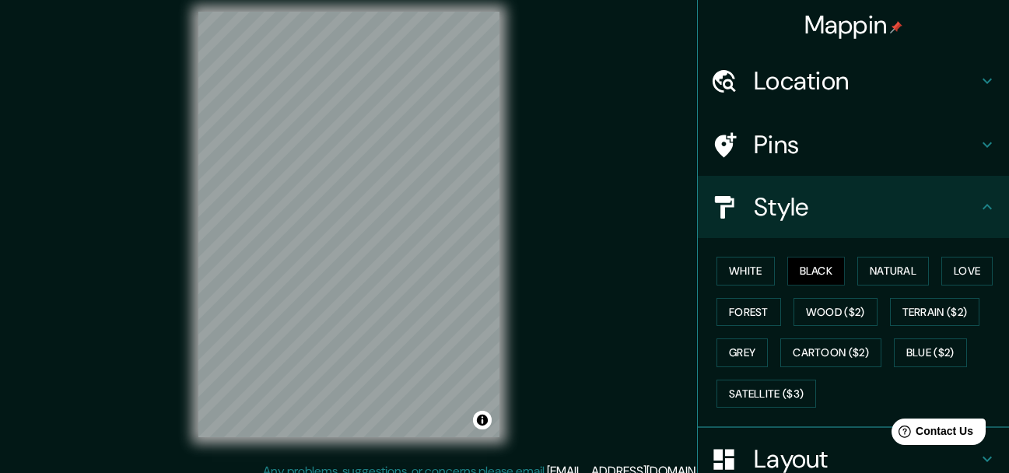
scroll to position [27, 0]
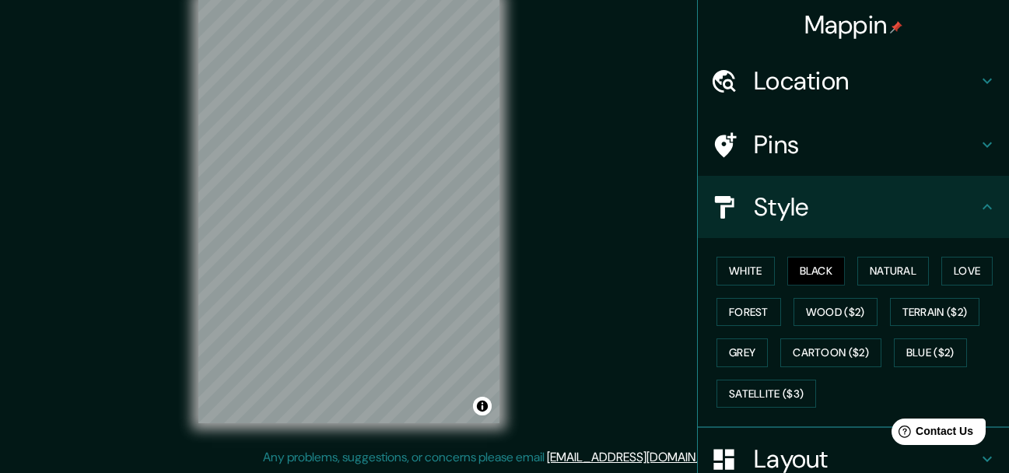
click at [842, 71] on h4 "Location" at bounding box center [866, 80] width 224 height 31
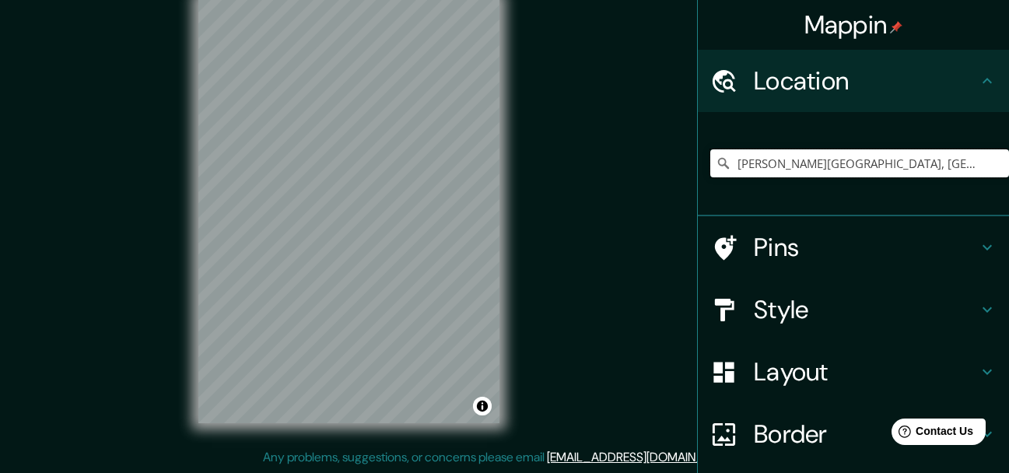
click at [844, 160] on input "Calle De Zaragoza, 72425 Puebla, Puebla, México" at bounding box center [859, 163] width 299 height 28
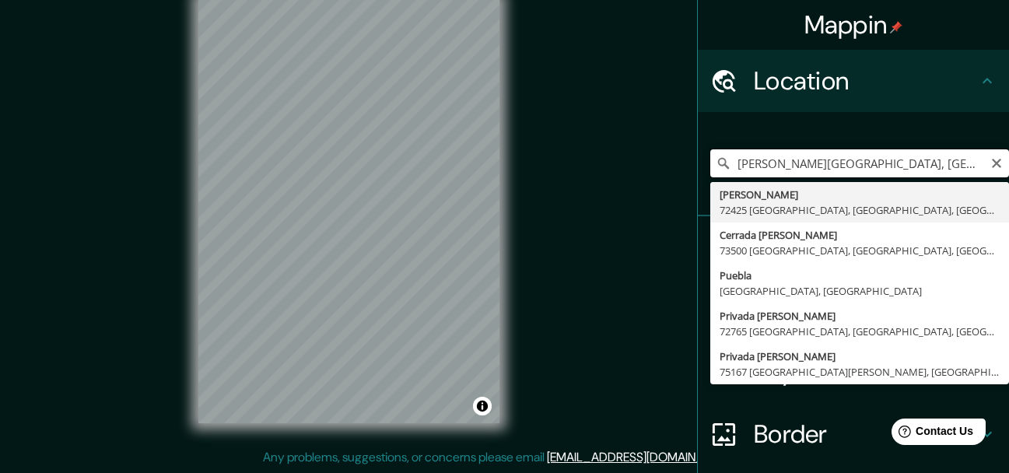
click at [844, 160] on input "Calle De Zaragoza, 72425 Puebla, Puebla, México" at bounding box center [859, 163] width 299 height 28
type input "Estados Unidos"
